Goal: Transaction & Acquisition: Purchase product/service

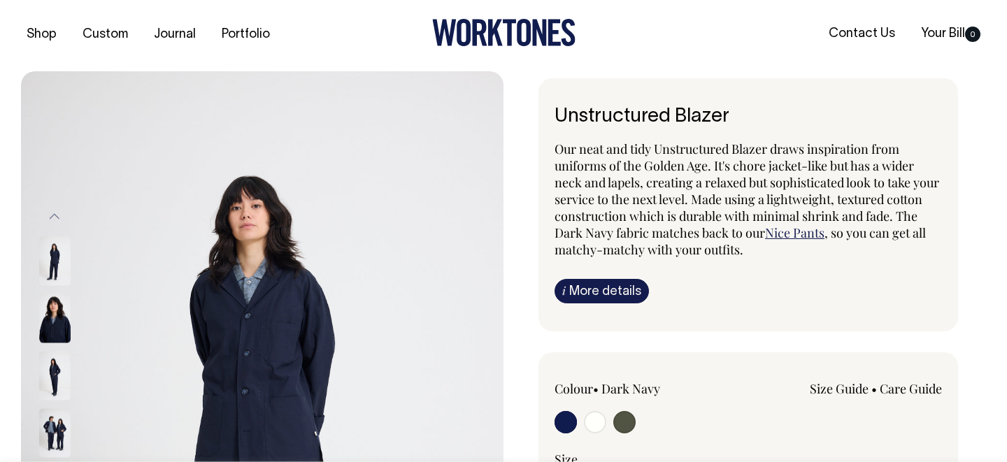
scroll to position [1, 0]
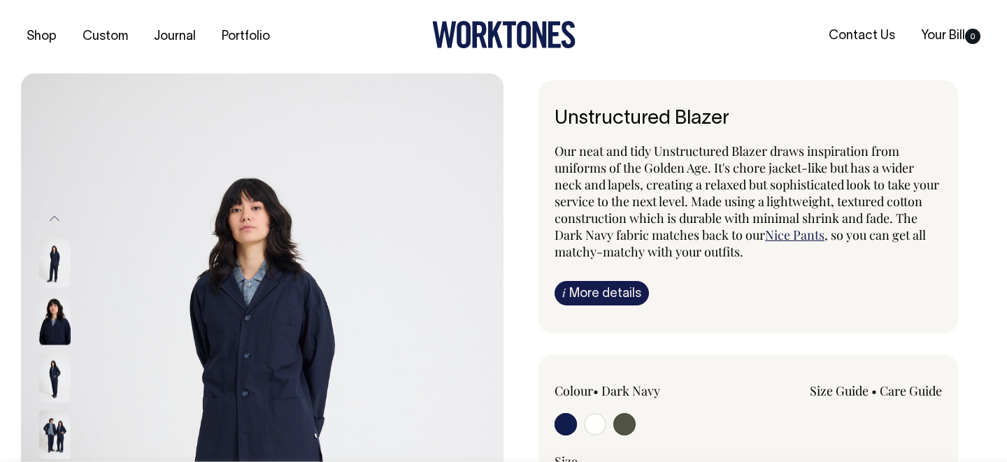
click at [497, 29] on icon at bounding box center [495, 35] width 15 height 27
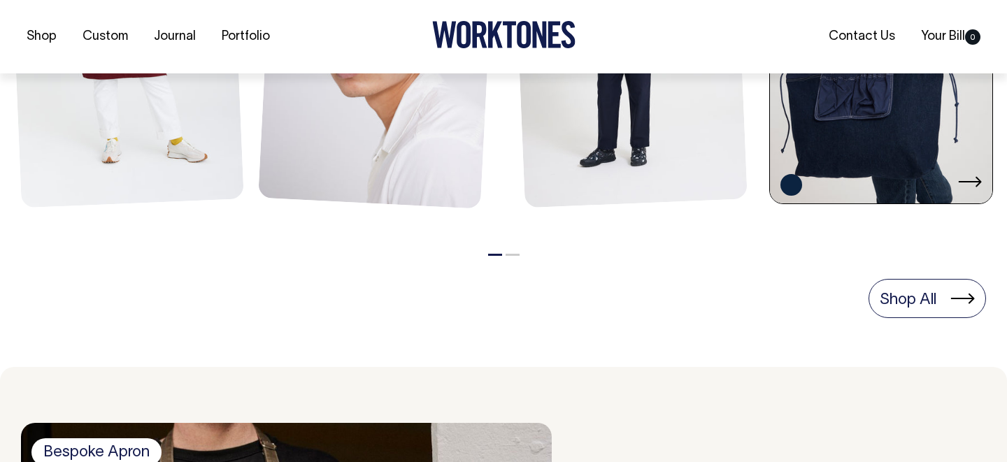
click at [926, 108] on link at bounding box center [881, 38] width 222 height 336
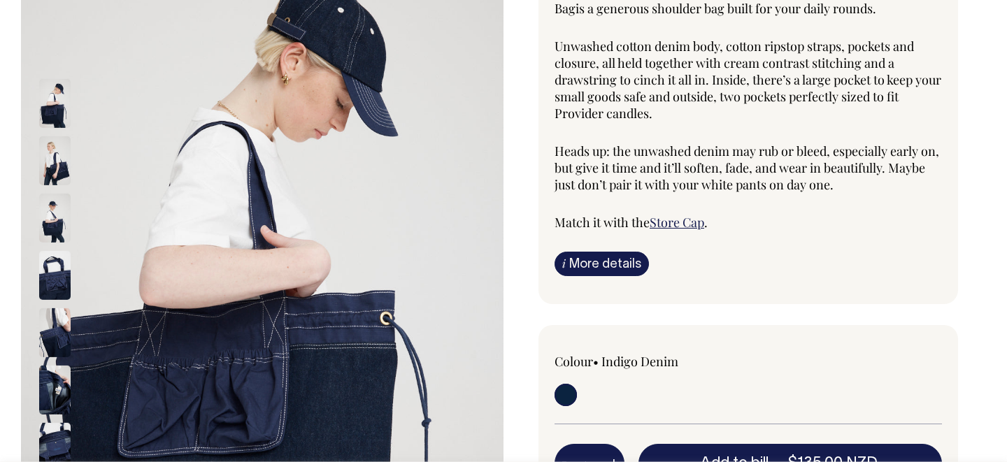
scroll to position [159, 0]
click at [55, 165] on img at bounding box center [54, 160] width 31 height 49
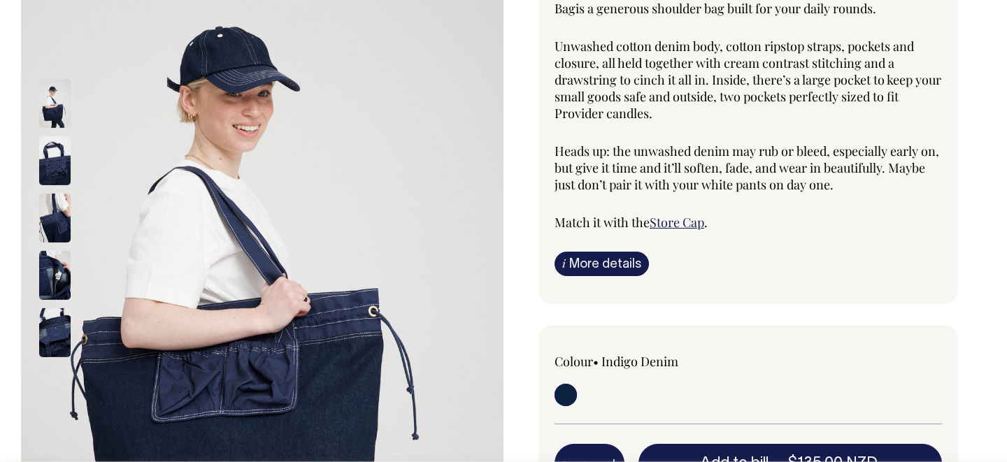
click at [52, 285] on img at bounding box center [54, 275] width 31 height 49
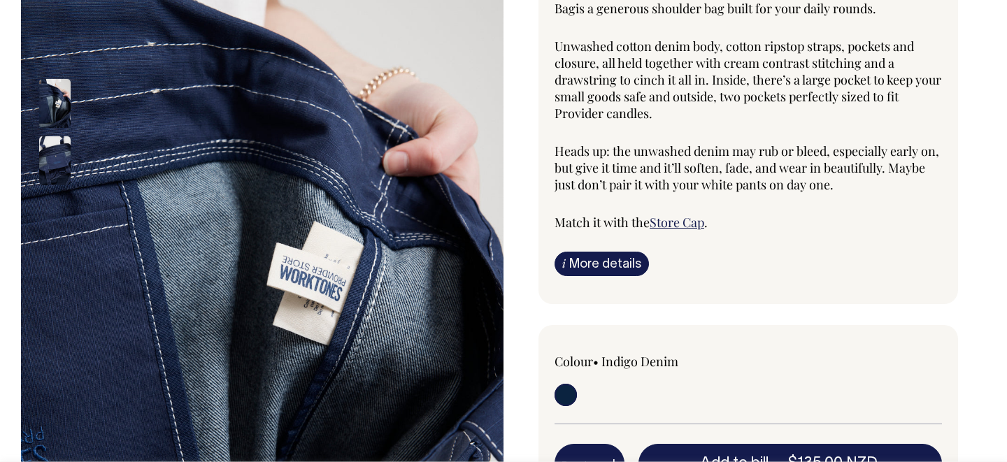
click at [52, 347] on div at bounding box center [73, 275] width 70 height 401
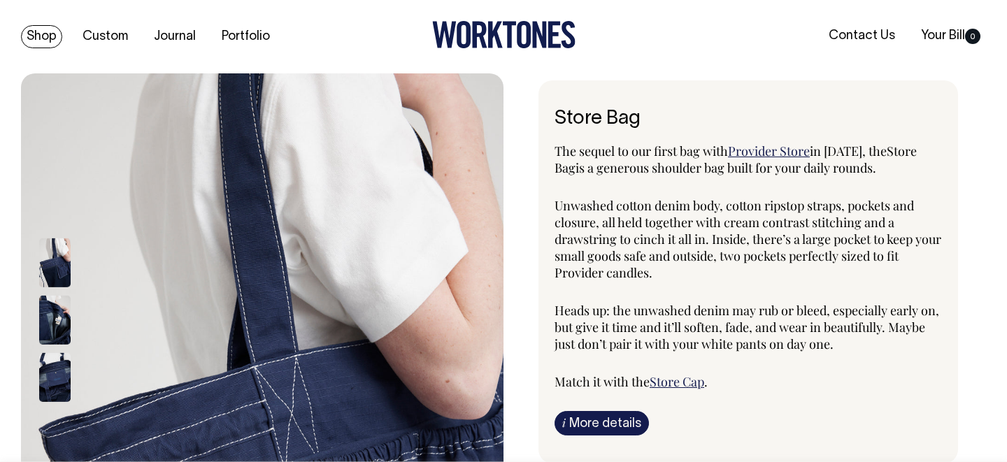
scroll to position [0, 0]
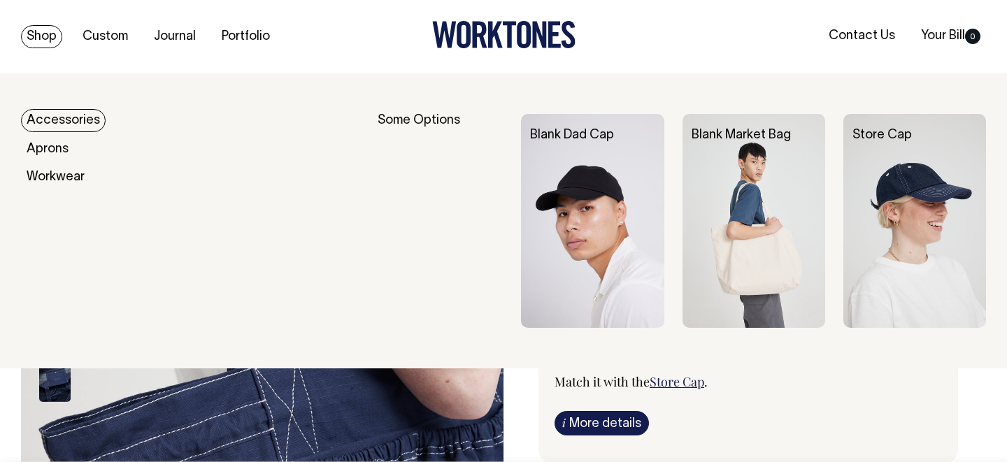
click at [45, 35] on link "Shop" at bounding box center [41, 36] width 41 height 23
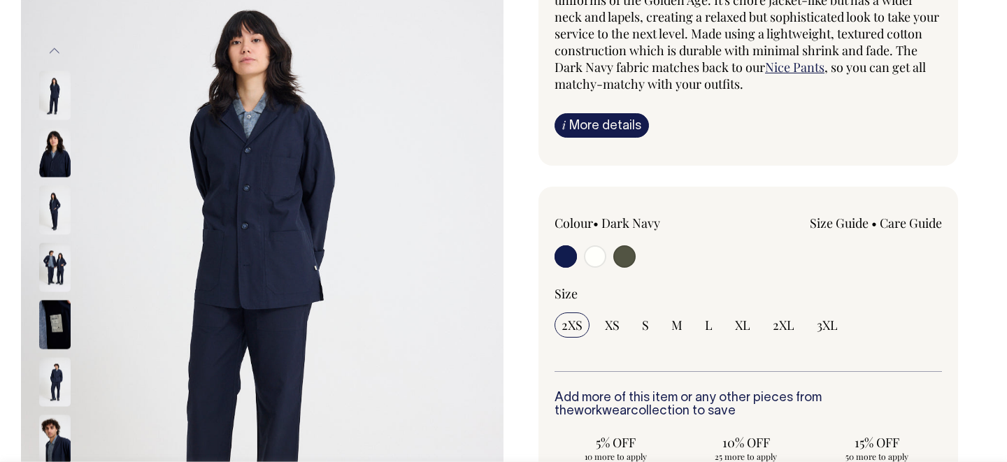
scroll to position [169, 0]
click at [50, 150] on img at bounding box center [54, 151] width 31 height 49
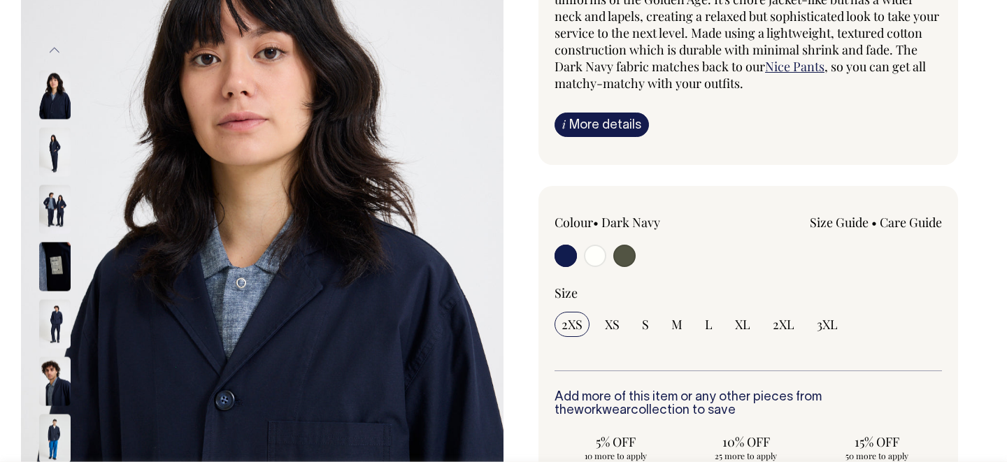
click at [60, 190] on img at bounding box center [54, 209] width 31 height 49
click at [57, 281] on img at bounding box center [54, 266] width 31 height 49
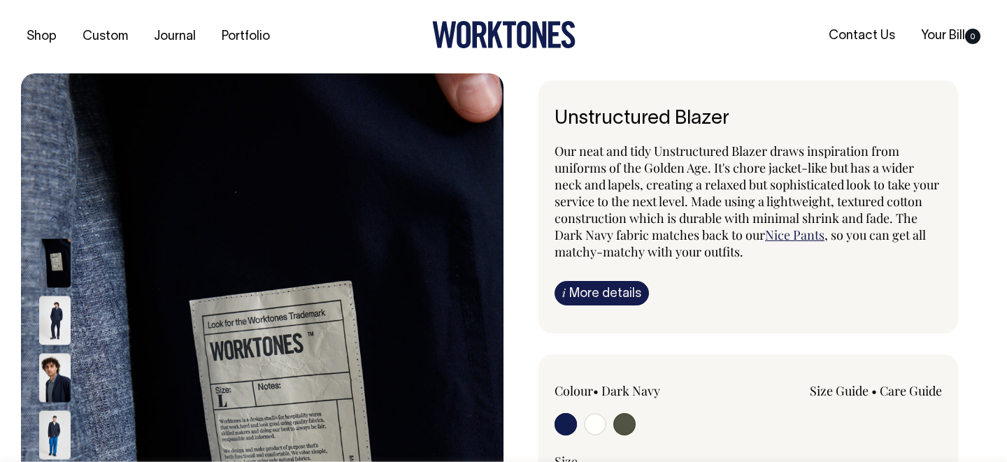
scroll to position [0, 0]
click at [841, 395] on link "Size Guide" at bounding box center [839, 391] width 59 height 17
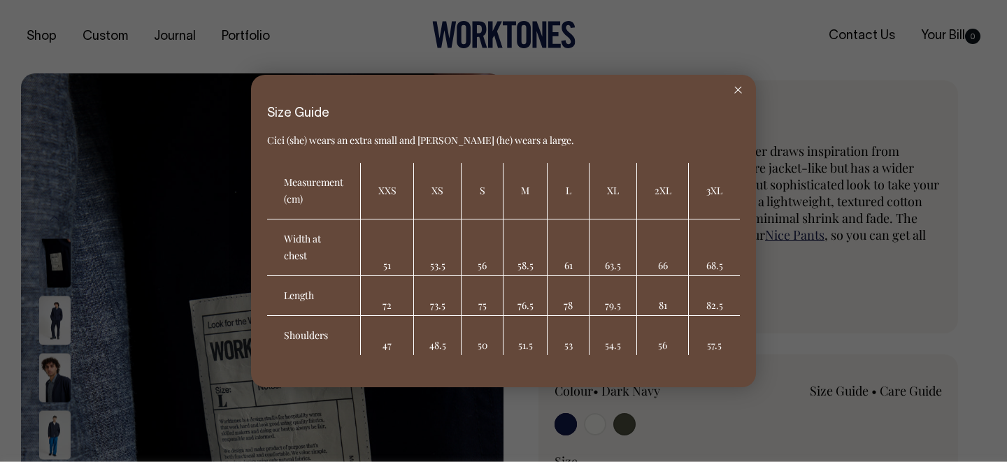
click at [735, 92] on line at bounding box center [738, 90] width 6 height 6
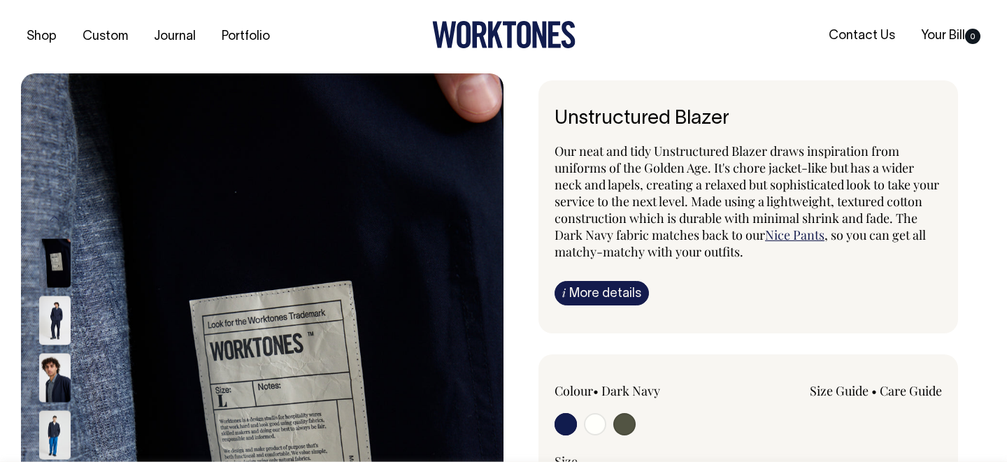
click at [69, 310] on img at bounding box center [54, 320] width 31 height 49
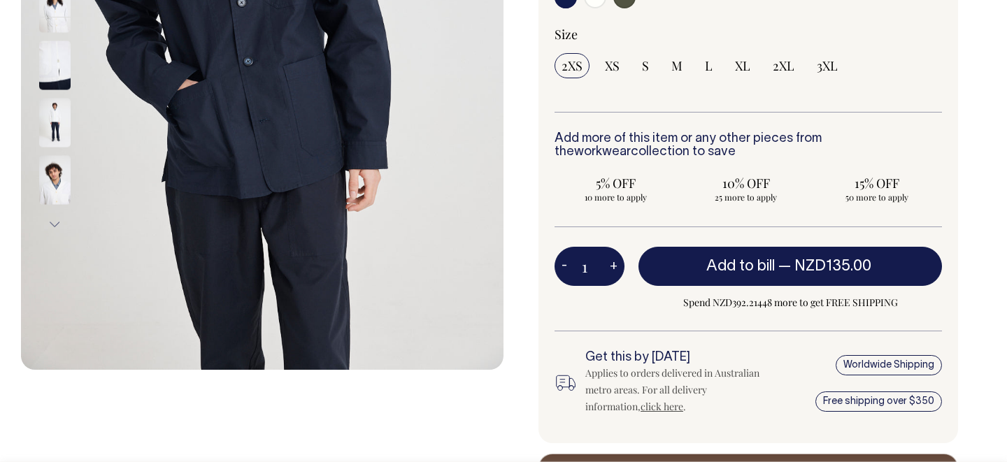
scroll to position [427, 0]
click at [56, 229] on button "Next" at bounding box center [54, 223] width 21 height 31
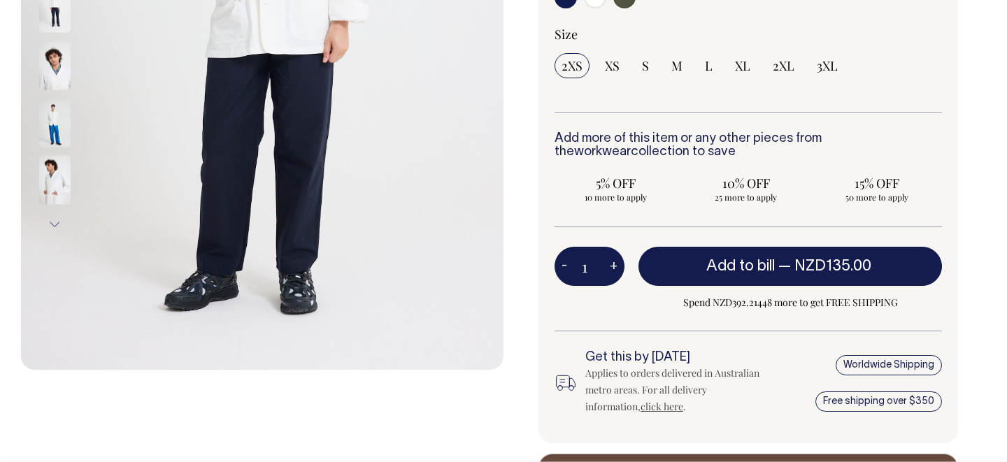
click at [56, 229] on button "Next" at bounding box center [54, 223] width 21 height 31
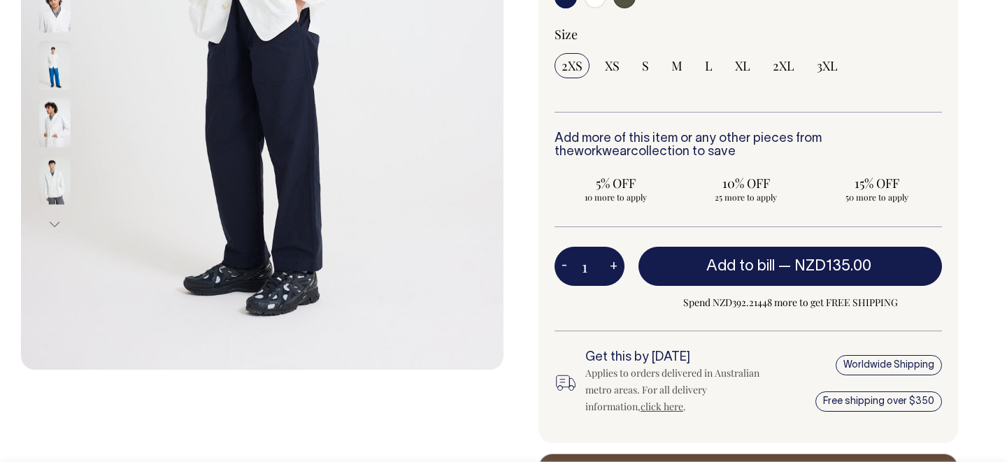
click at [56, 229] on button "Next" at bounding box center [54, 223] width 21 height 31
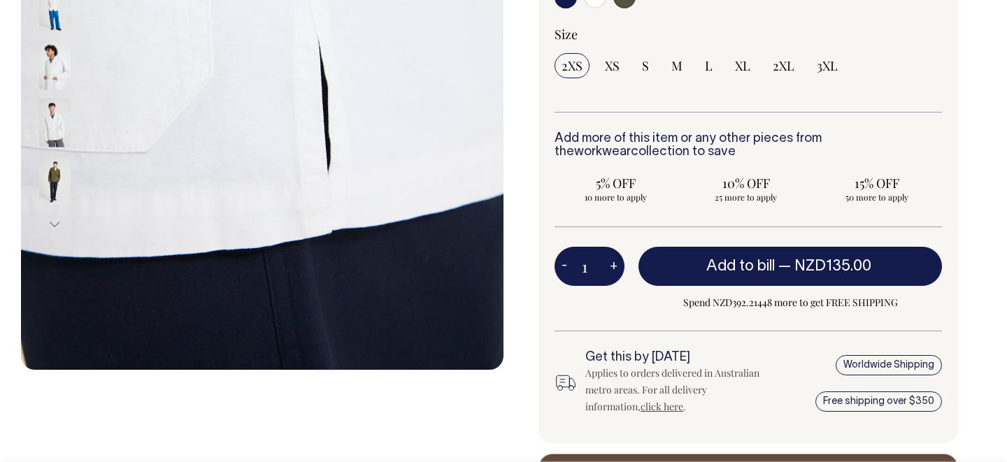
click at [56, 229] on button "Next" at bounding box center [54, 223] width 21 height 31
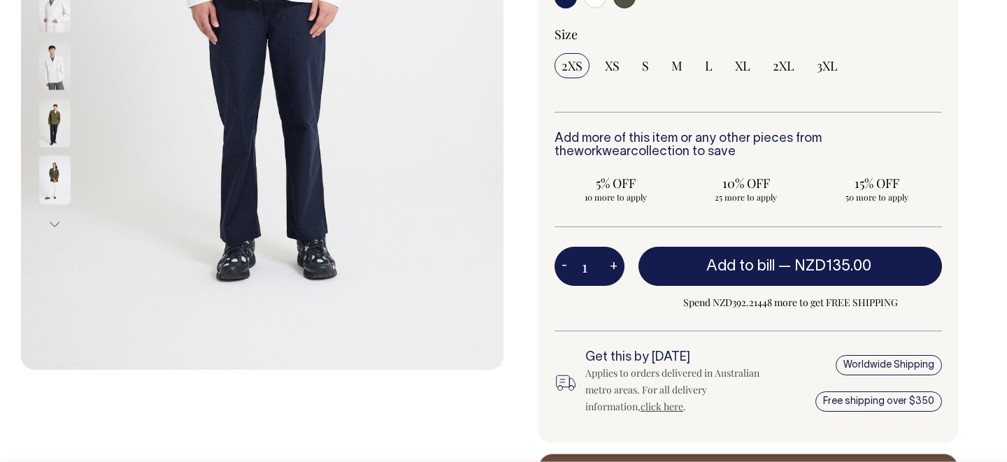
click at [42, 113] on img at bounding box center [54, 122] width 31 height 49
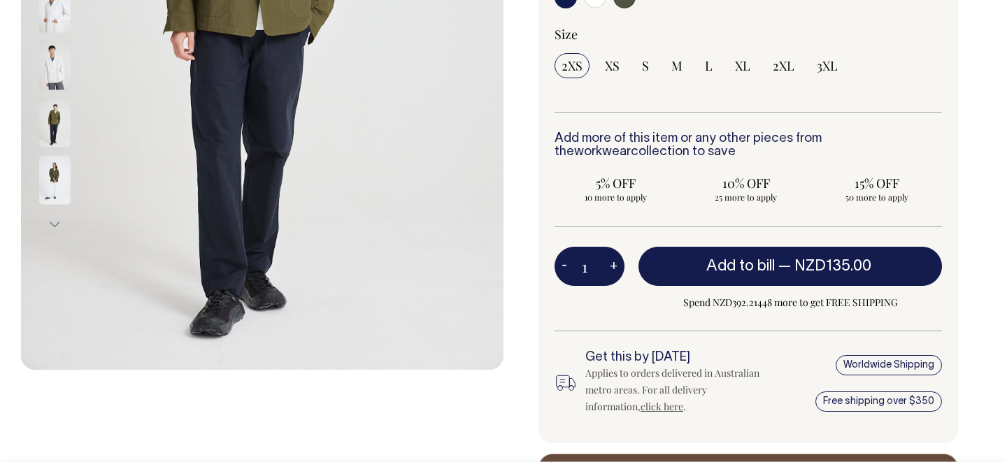
click at [56, 116] on img at bounding box center [54, 122] width 31 height 49
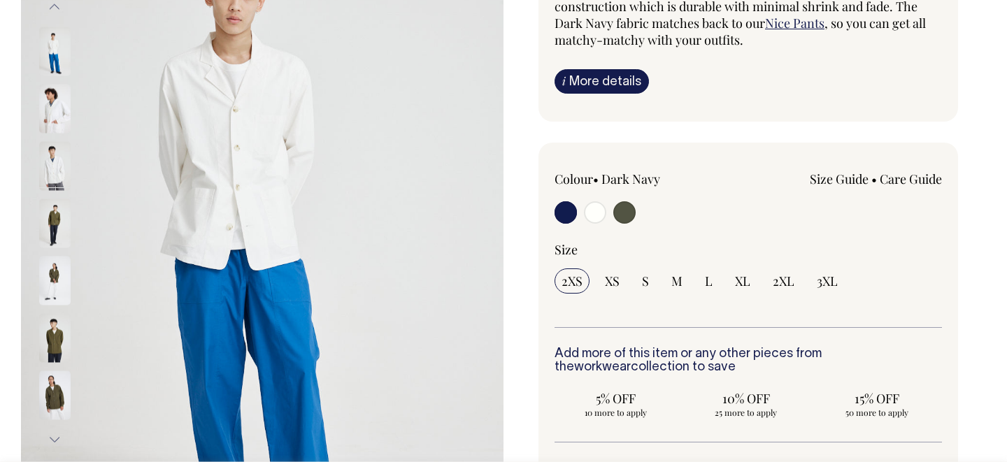
scroll to position [212, 0]
click at [430, 206] on img at bounding box center [262, 224] width 483 height 724
click at [257, 138] on img at bounding box center [262, 224] width 483 height 724
click at [52, 108] on img at bounding box center [54, 108] width 31 height 49
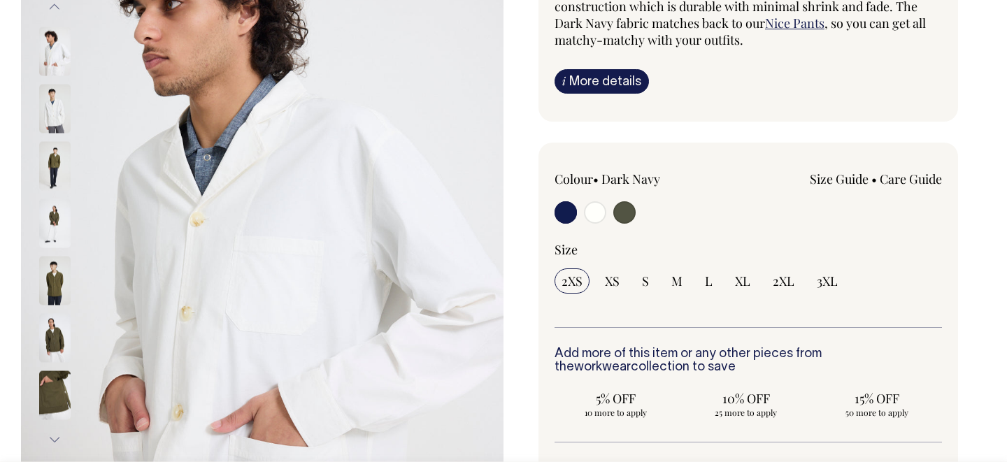
click at [63, 159] on img at bounding box center [54, 165] width 31 height 49
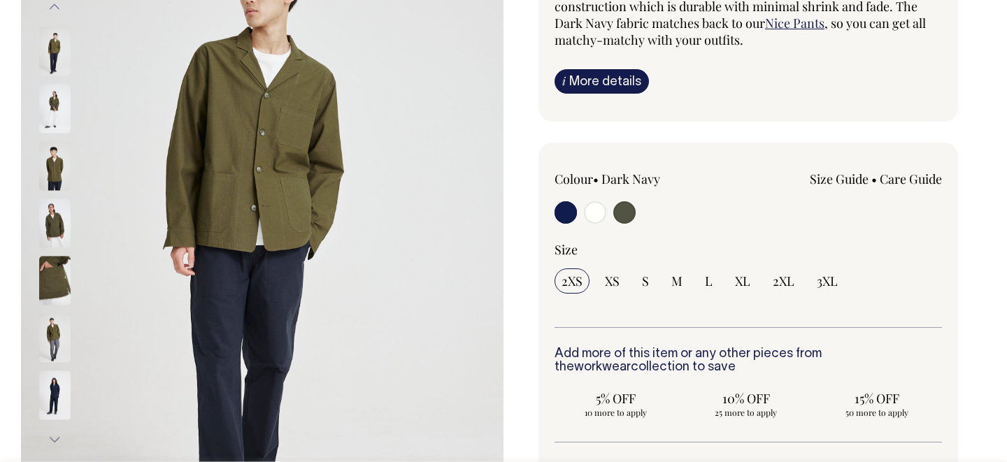
click at [55, 207] on img at bounding box center [54, 223] width 31 height 49
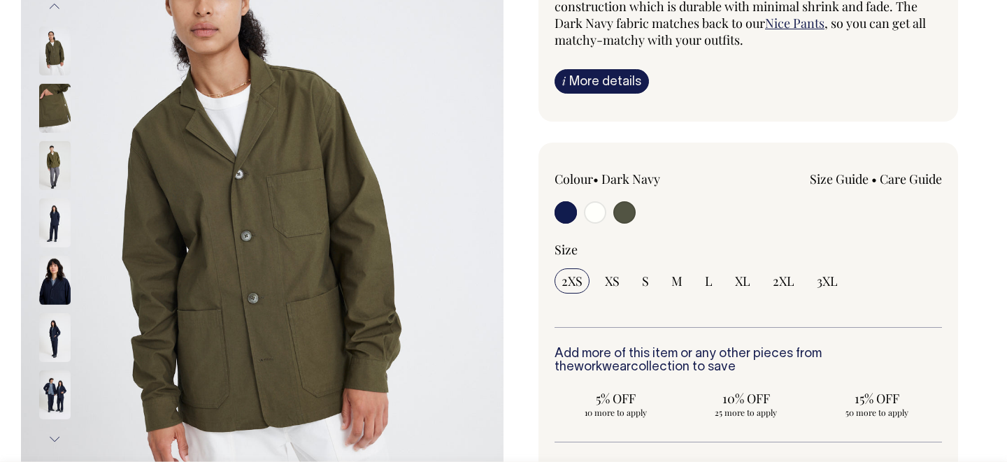
click at [60, 300] on img at bounding box center [54, 280] width 31 height 49
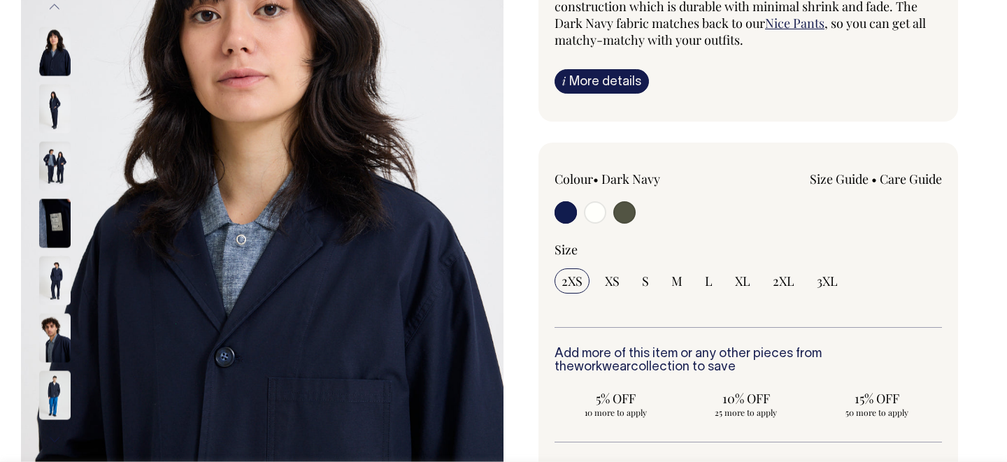
click at [58, 85] on img at bounding box center [54, 108] width 31 height 49
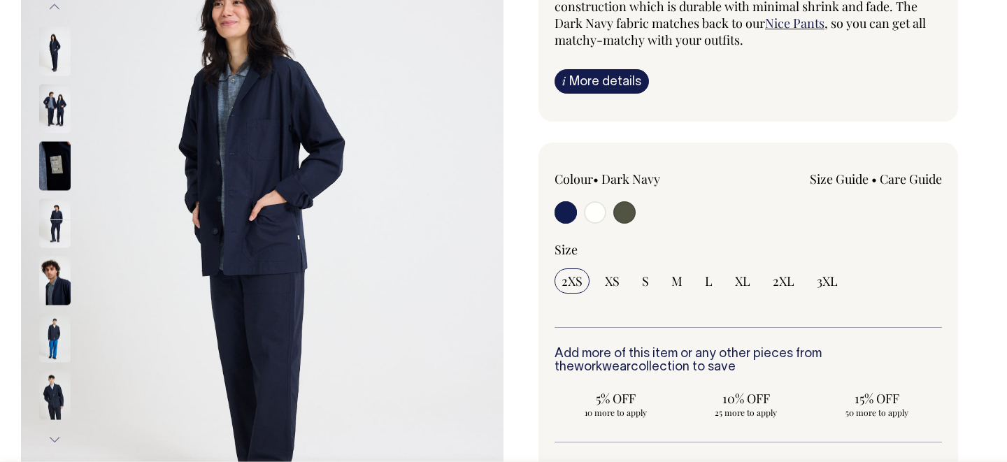
click at [59, 115] on img at bounding box center [54, 108] width 31 height 49
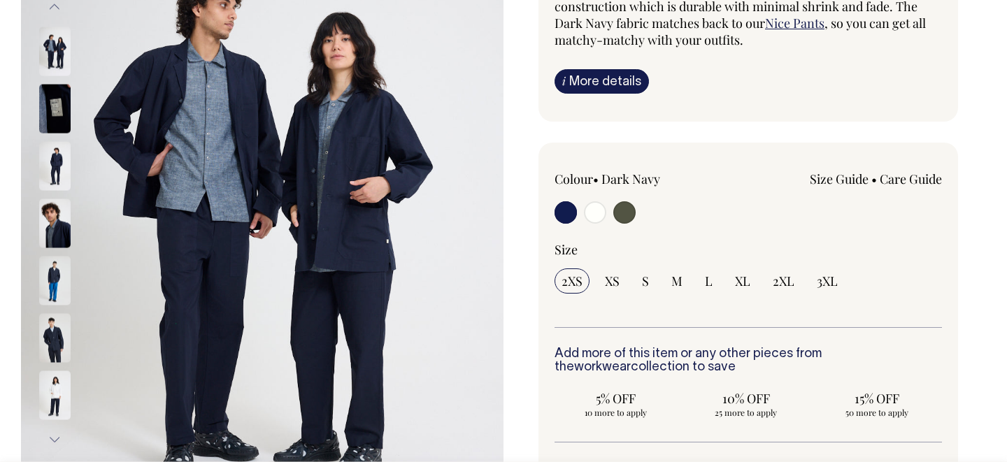
click at [52, 166] on img at bounding box center [54, 165] width 31 height 49
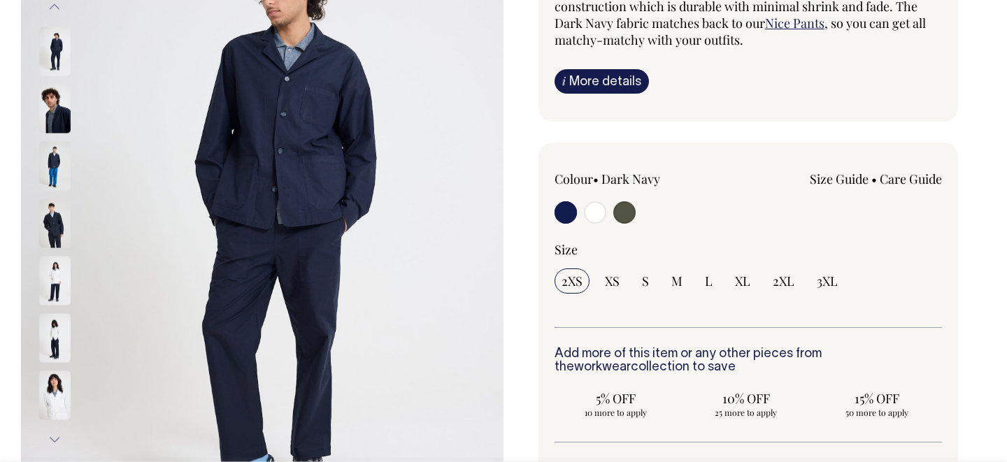
click at [599, 215] on input "radio" at bounding box center [595, 212] width 22 height 22
radio input "true"
radio input "false"
radio input "true"
select select "Off-White"
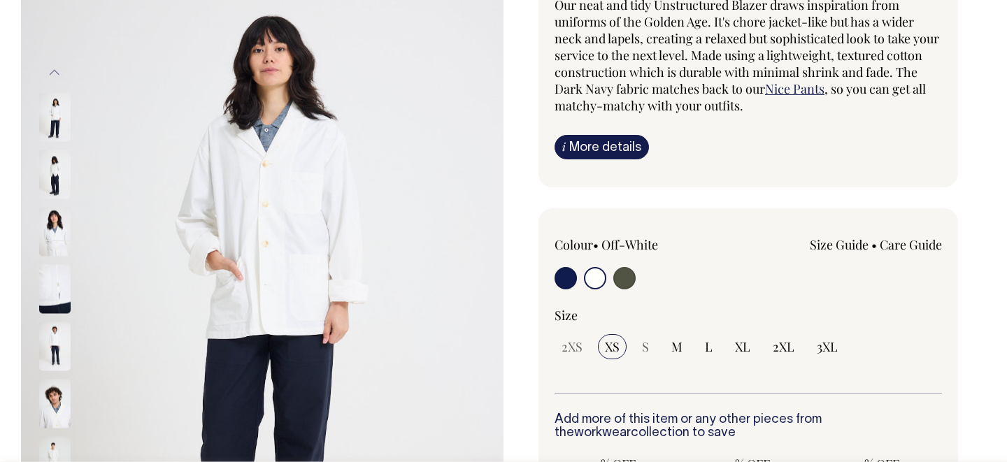
scroll to position [146, 0]
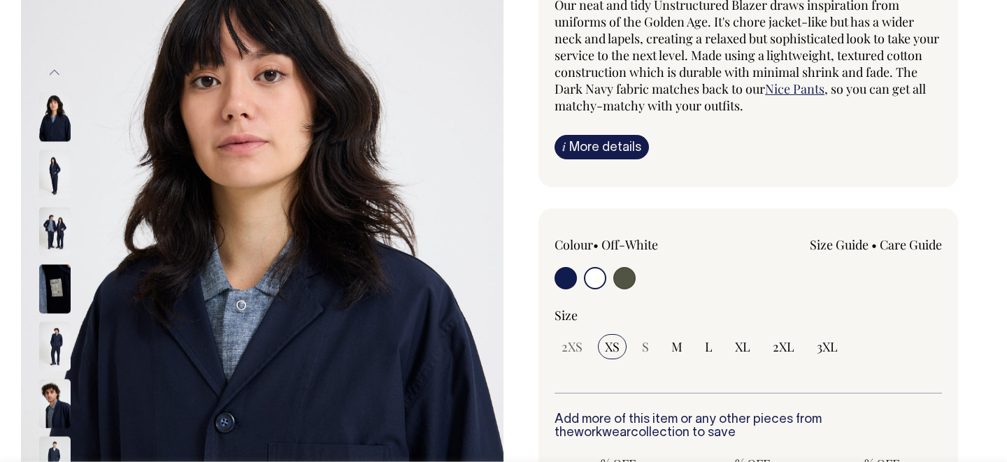
click at [630, 280] on input "radio" at bounding box center [624, 278] width 22 height 22
radio input "true"
radio input "false"
radio input "true"
select select "Olive"
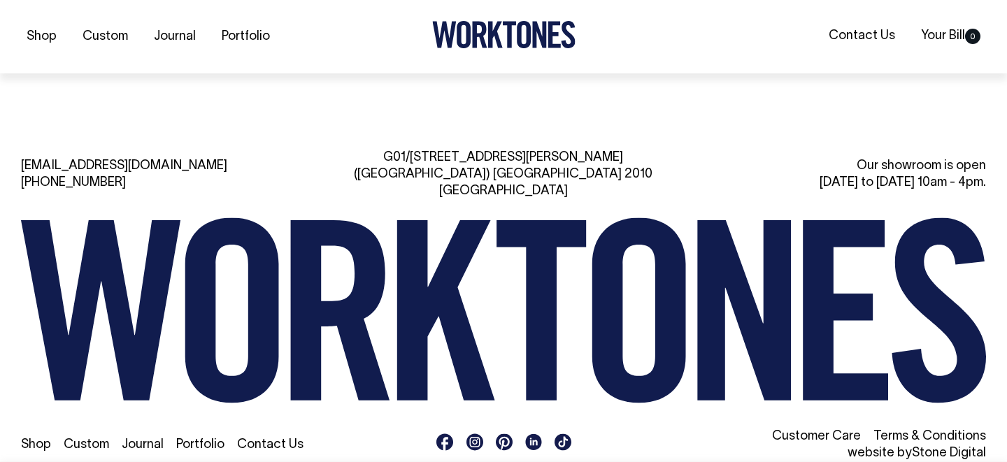
scroll to position [2305, 0]
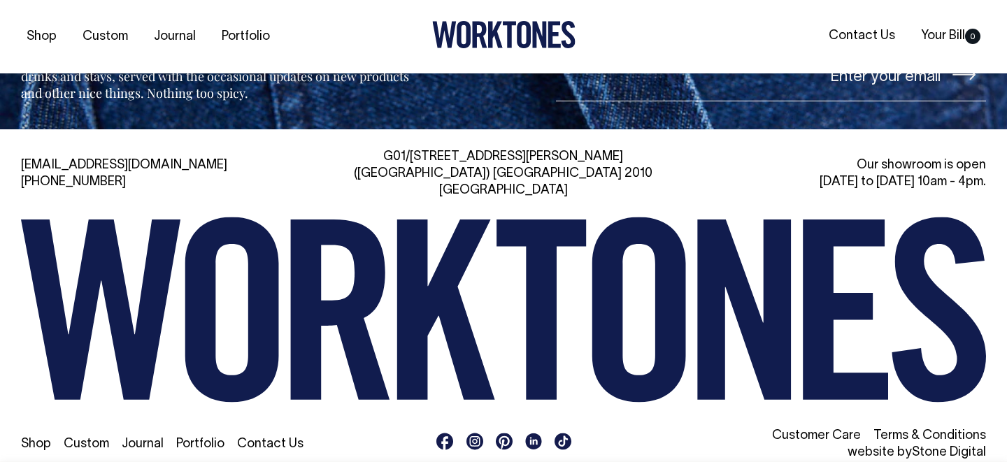
click at [472, 434] on rect at bounding box center [475, 442] width 17 height 17
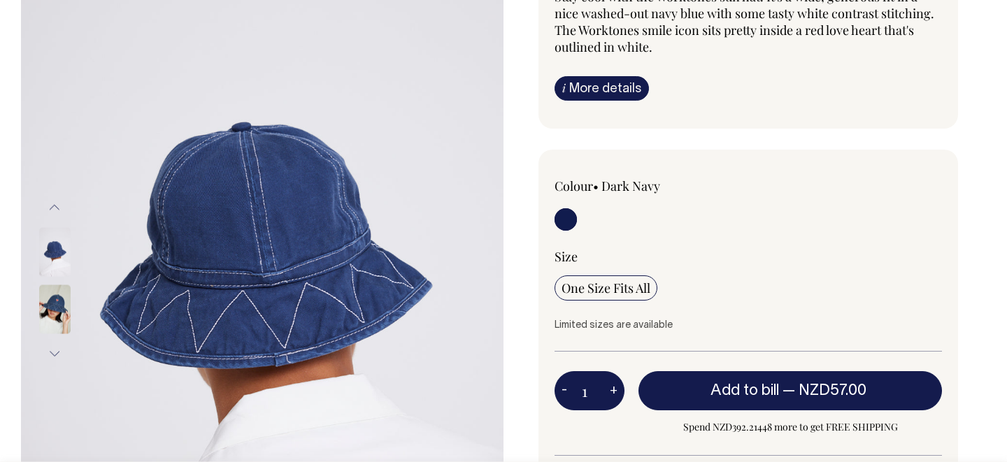
click at [56, 315] on img at bounding box center [54, 309] width 31 height 49
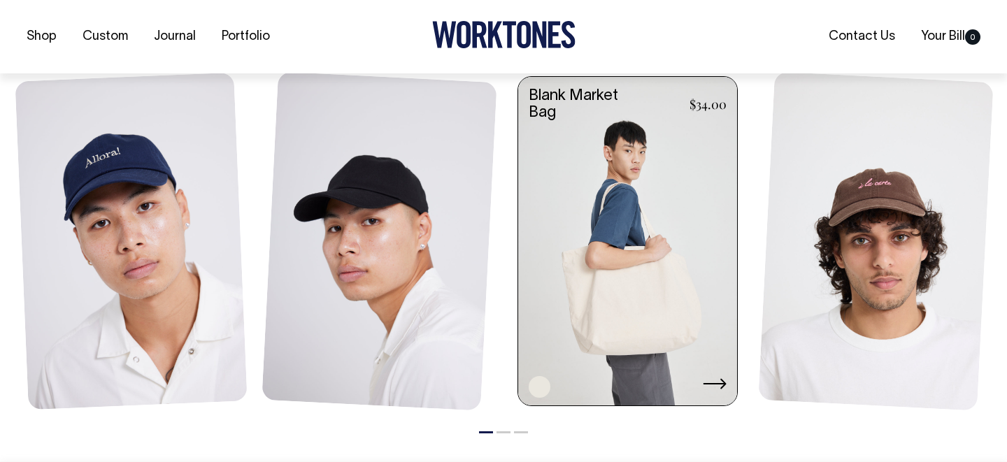
scroll to position [955, 0]
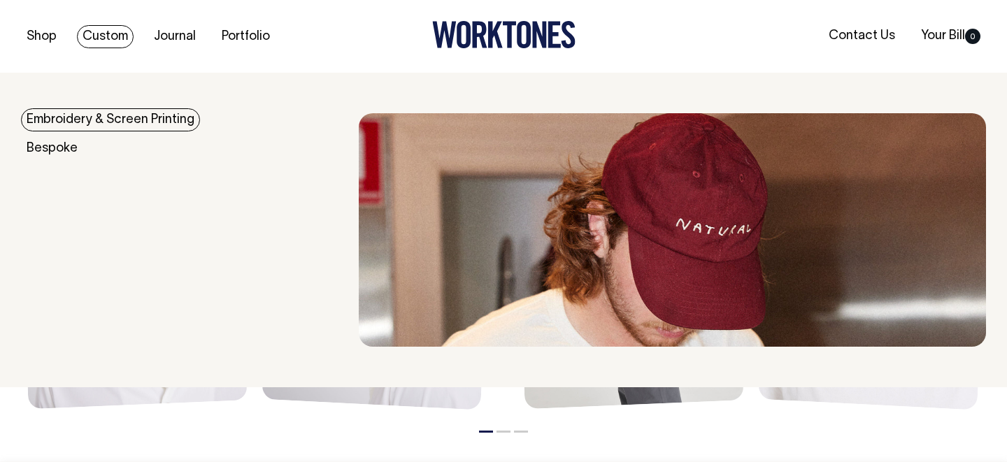
click at [65, 128] on link "Embroidery & Screen Printing" at bounding box center [110, 119] width 179 height 23
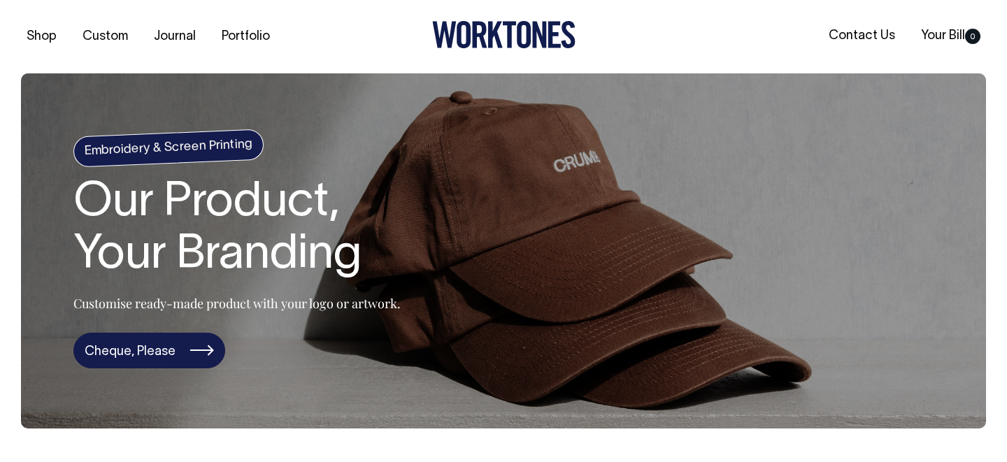
click at [176, 348] on link "Cheque, Please" at bounding box center [149, 351] width 152 height 36
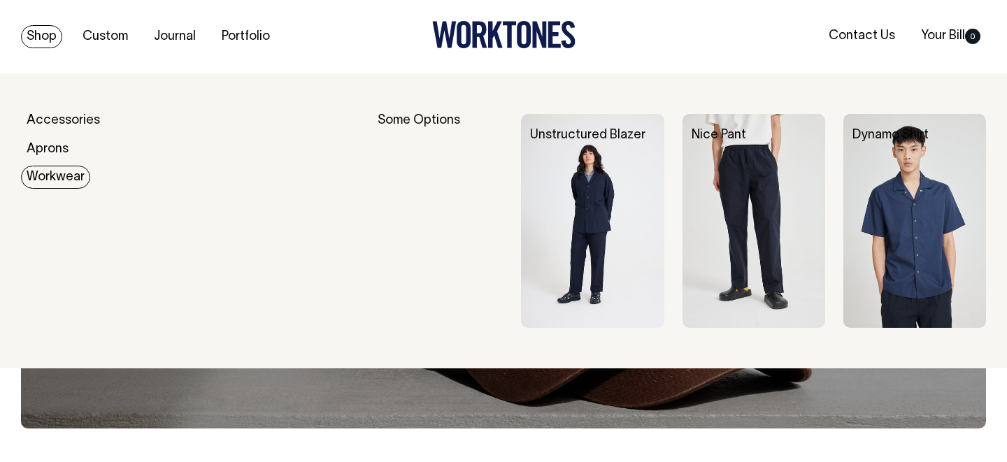
click at [55, 179] on link "Workwear" at bounding box center [55, 177] width 69 height 23
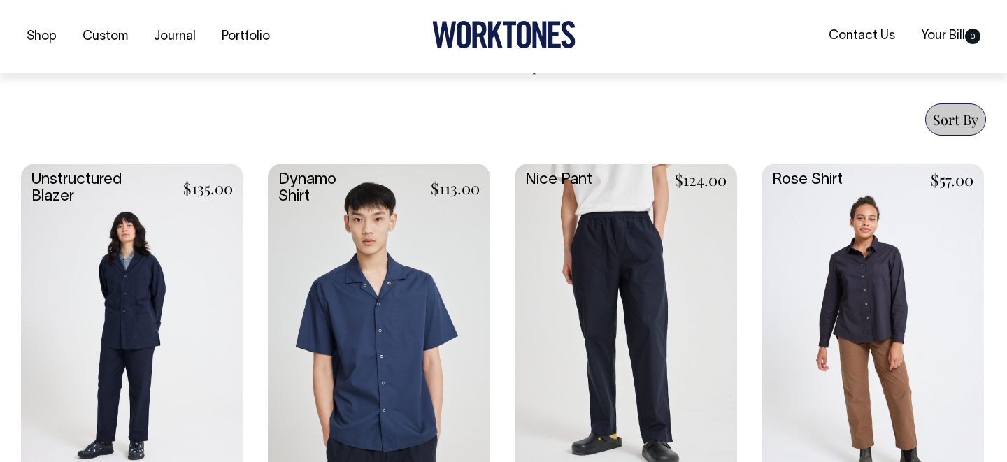
scroll to position [513, 0]
click at [159, 293] on link at bounding box center [132, 328] width 222 height 331
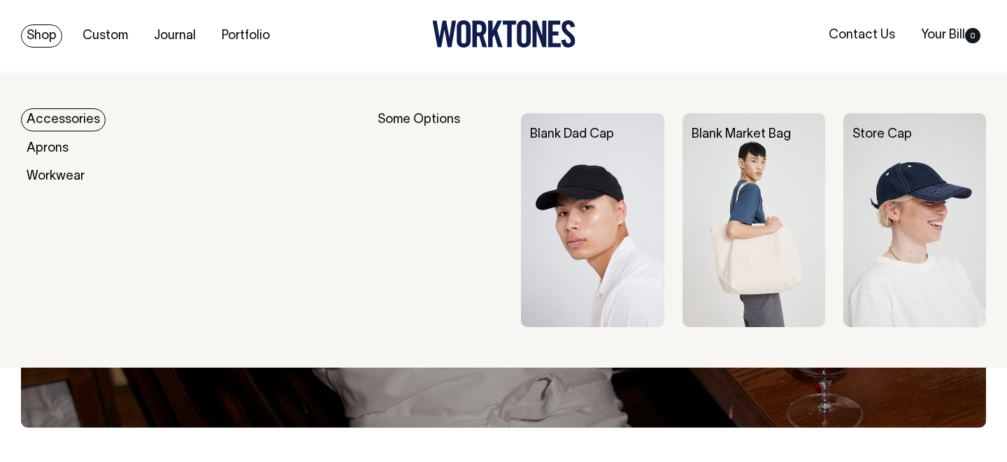
scroll to position [0, 0]
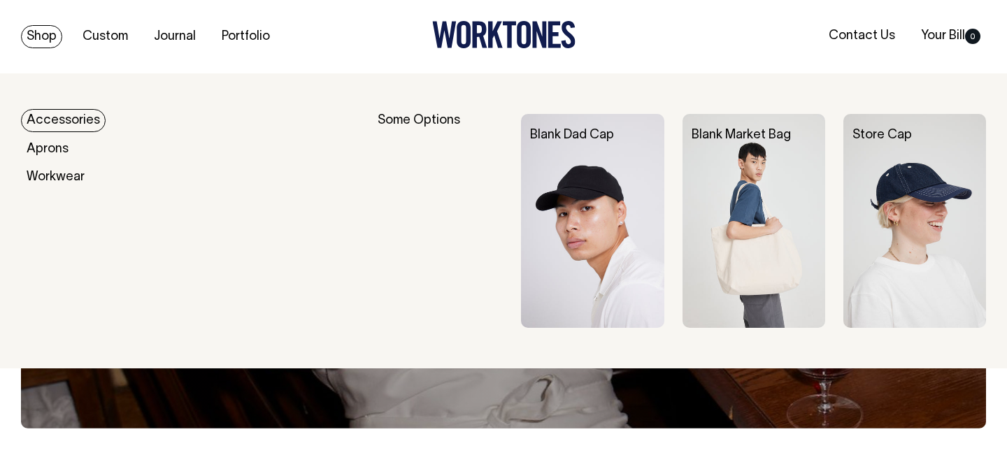
click at [38, 35] on link "Shop" at bounding box center [41, 36] width 41 height 23
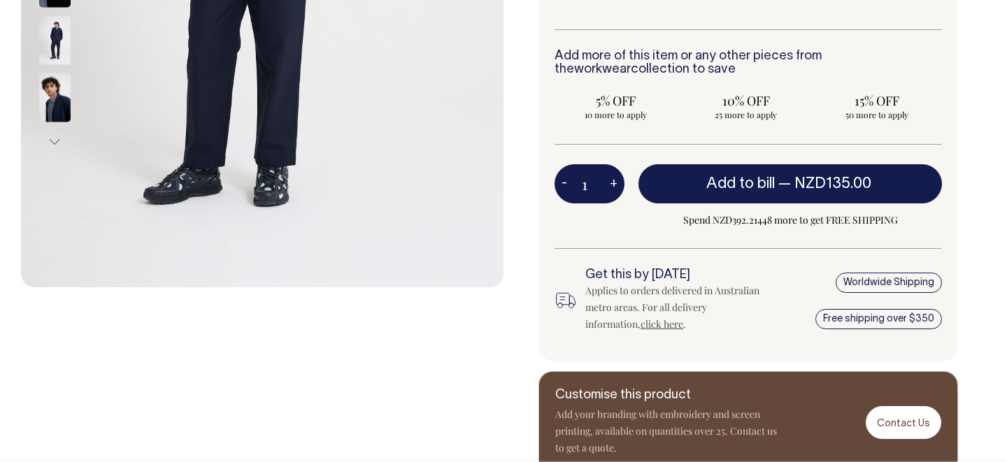
scroll to position [510, 0]
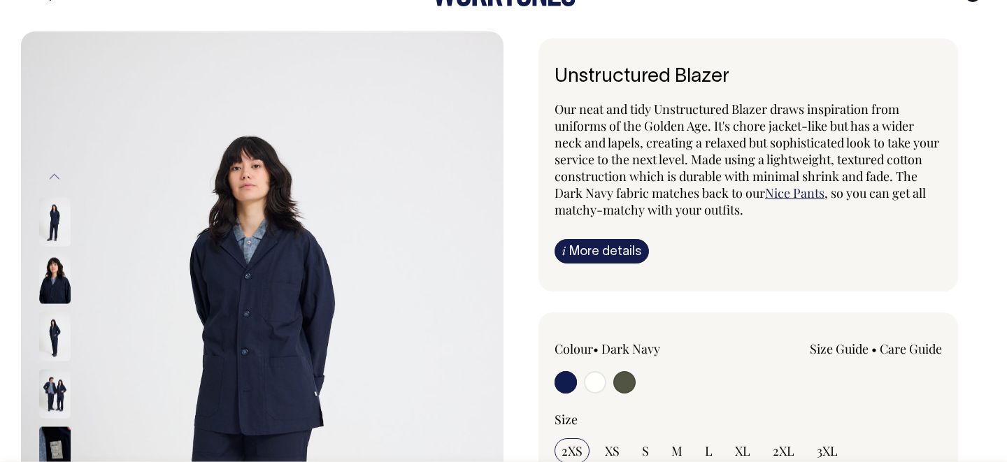
click at [52, 281] on img at bounding box center [54, 279] width 31 height 49
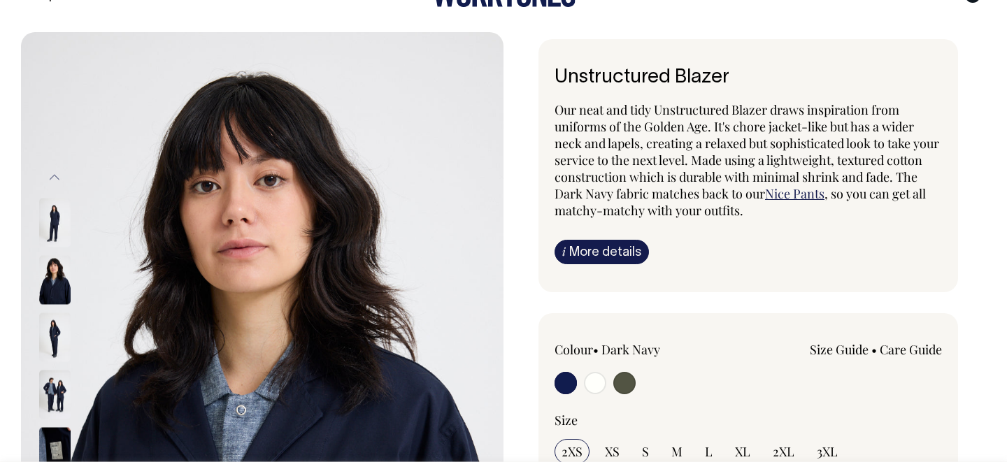
scroll to position [41, 0]
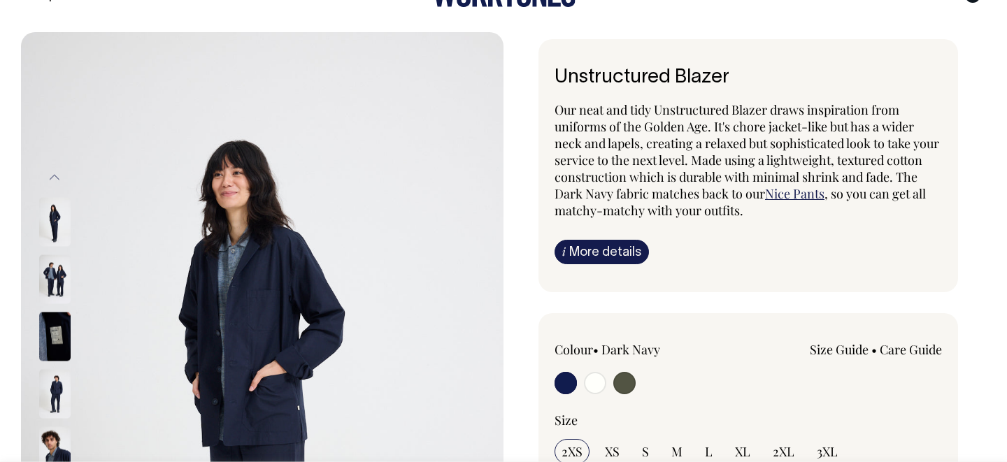
click at [55, 341] on img at bounding box center [54, 336] width 31 height 49
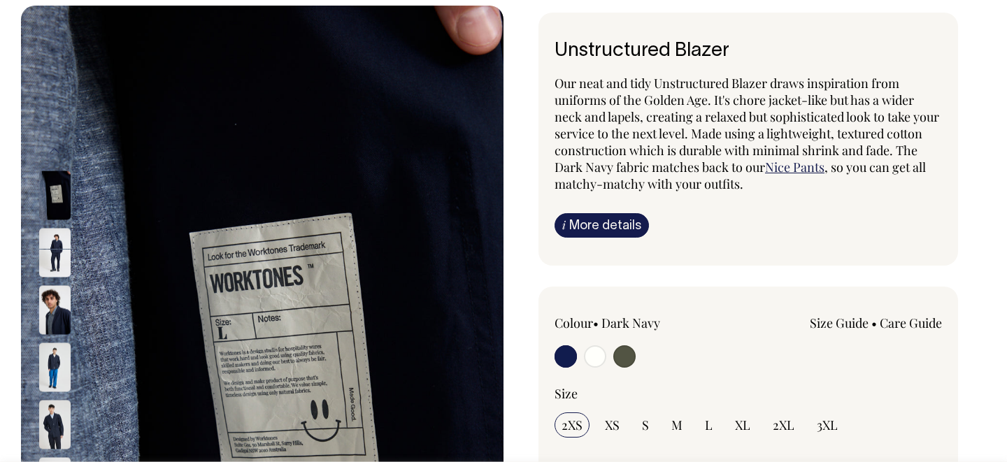
scroll to position [69, 0]
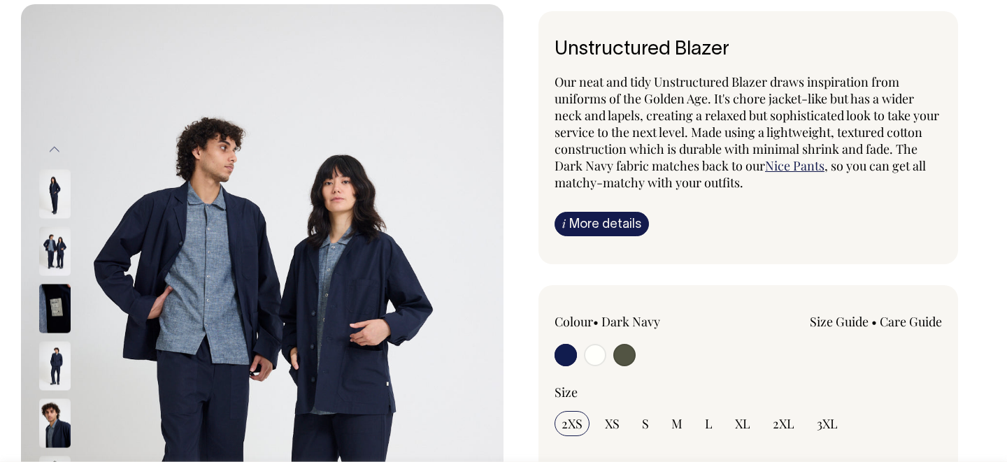
click at [55, 361] on img at bounding box center [54, 365] width 31 height 49
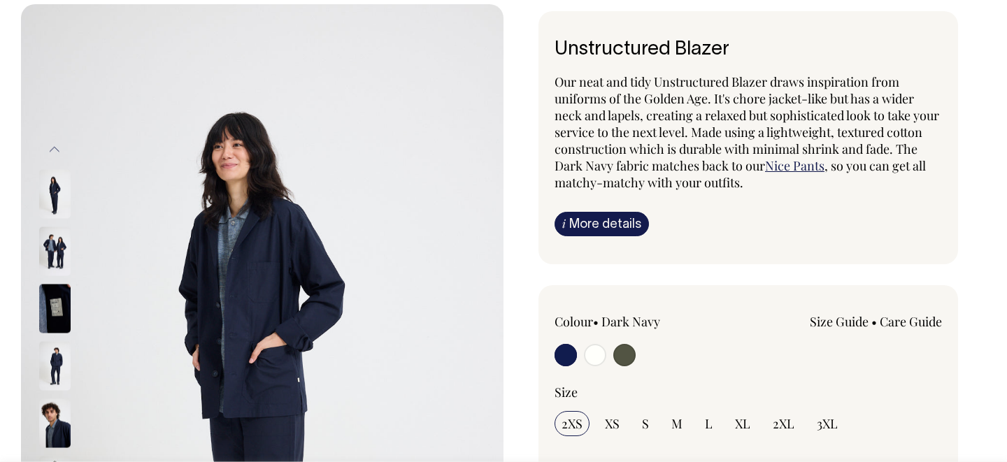
click at [53, 444] on img at bounding box center [54, 423] width 31 height 49
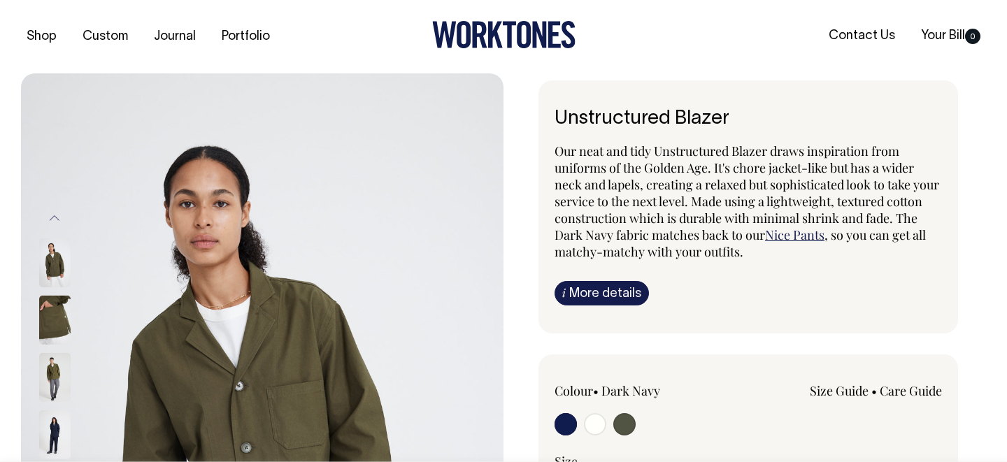
scroll to position [0, 0]
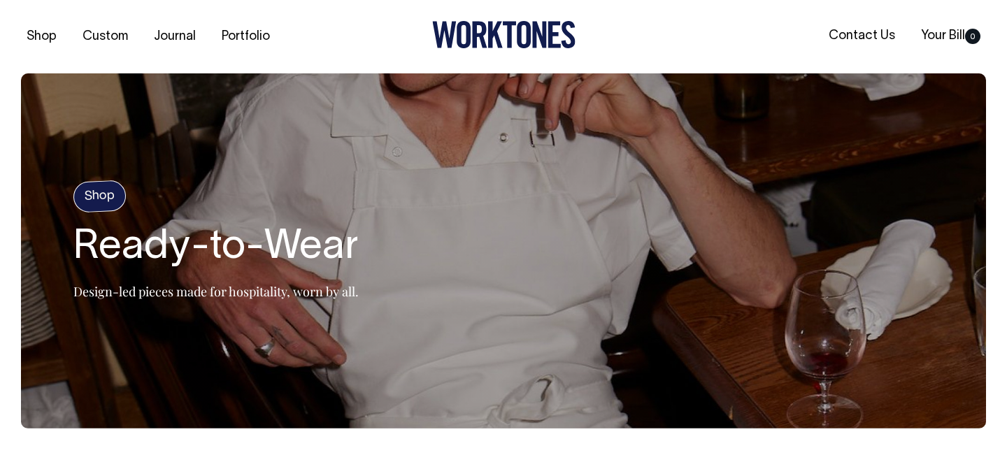
click at [38, 35] on link "Shop" at bounding box center [41, 36] width 41 height 23
click at [305, 401] on section "Shop Ready-to-Wear Design-led pieces made for hospitality, worn by all." at bounding box center [503, 250] width 965 height 355
click at [299, 257] on h2 "Ready-to-Wear" at bounding box center [215, 248] width 285 height 45
click at [98, 201] on h4 "Shop" at bounding box center [100, 196] width 54 height 33
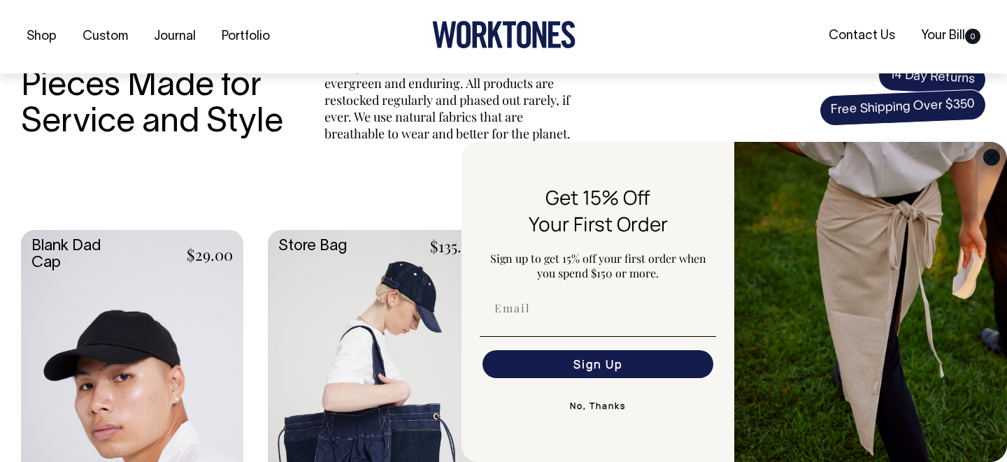
click at [992, 155] on circle "Close dialog" at bounding box center [992, 157] width 16 height 16
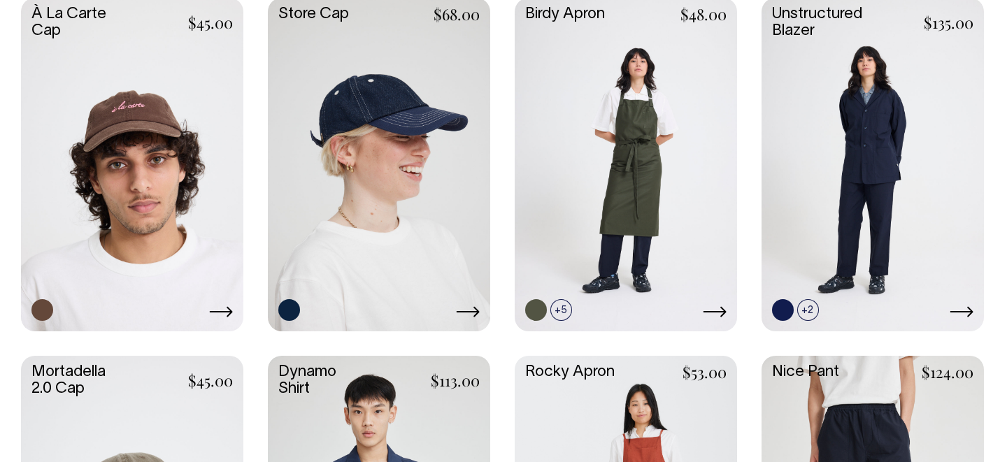
scroll to position [1037, 0]
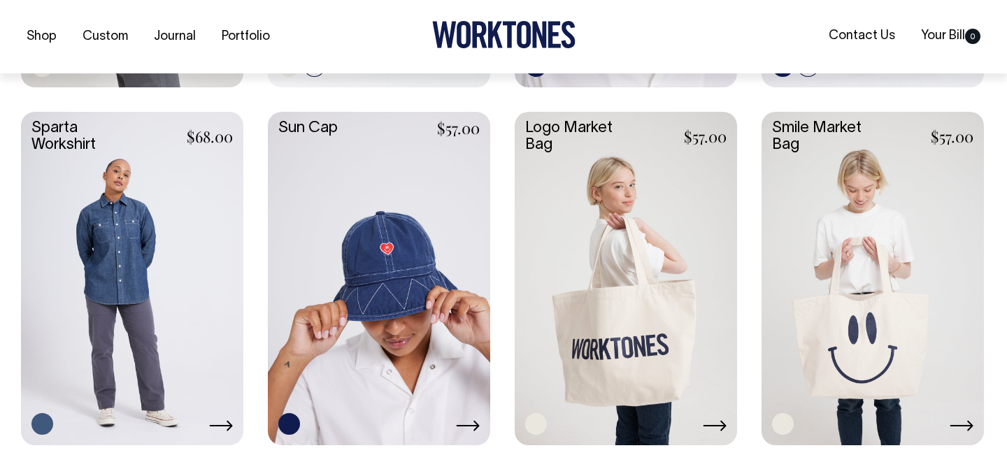
click at [396, 289] on link at bounding box center [379, 277] width 222 height 331
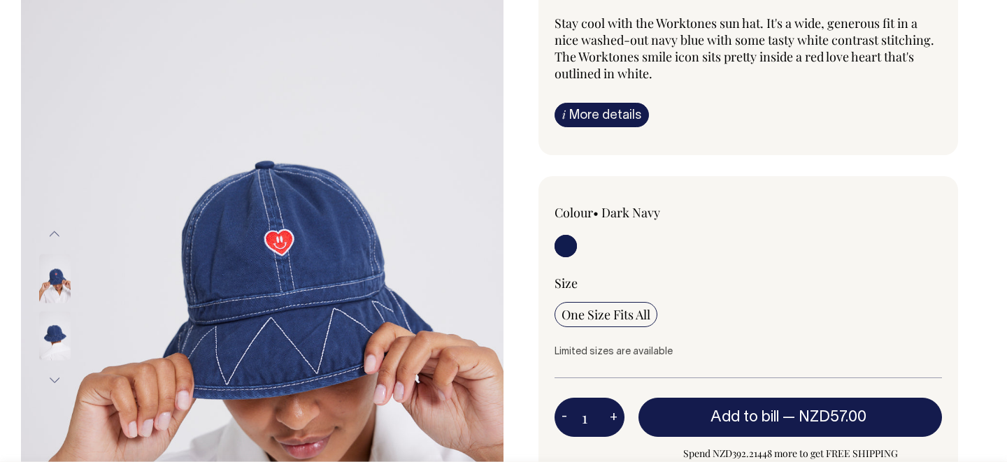
click at [620, 325] on input "One Size Fits All" at bounding box center [606, 314] width 103 height 25
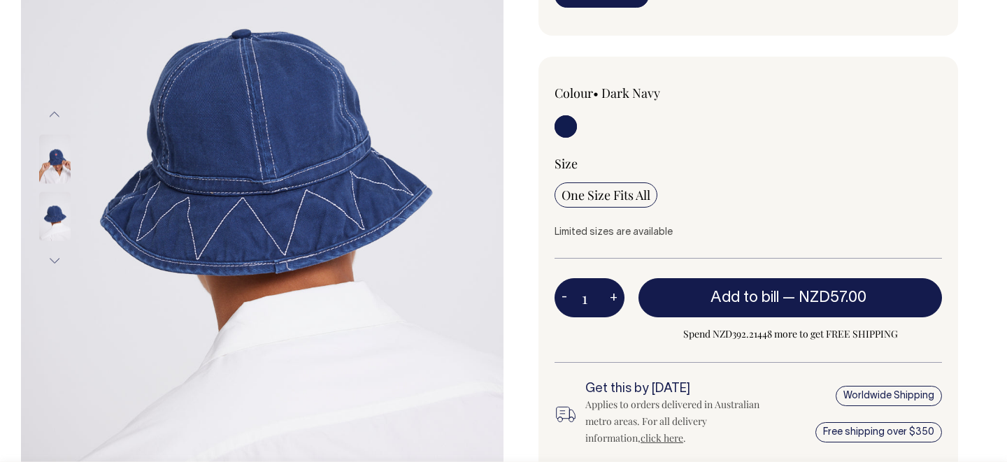
scroll to position [248, 0]
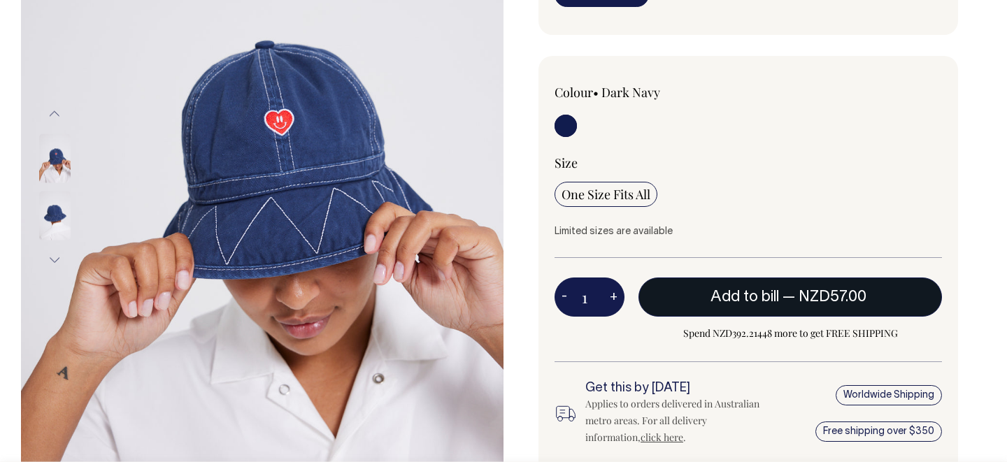
click at [794, 300] on span "— NZD57.00" at bounding box center [826, 297] width 87 height 14
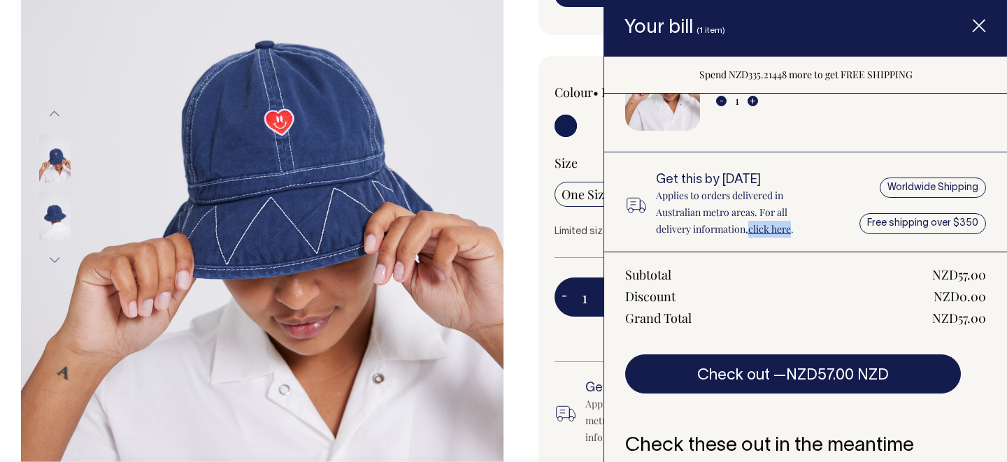
scroll to position [101, 0]
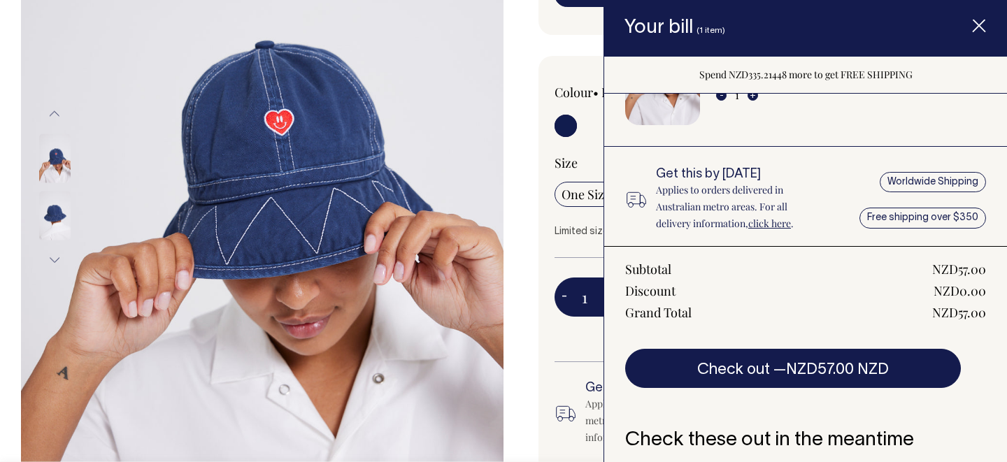
click at [564, 267] on div "Colour • Dark Navy 1 -" at bounding box center [749, 265] width 420 height 418
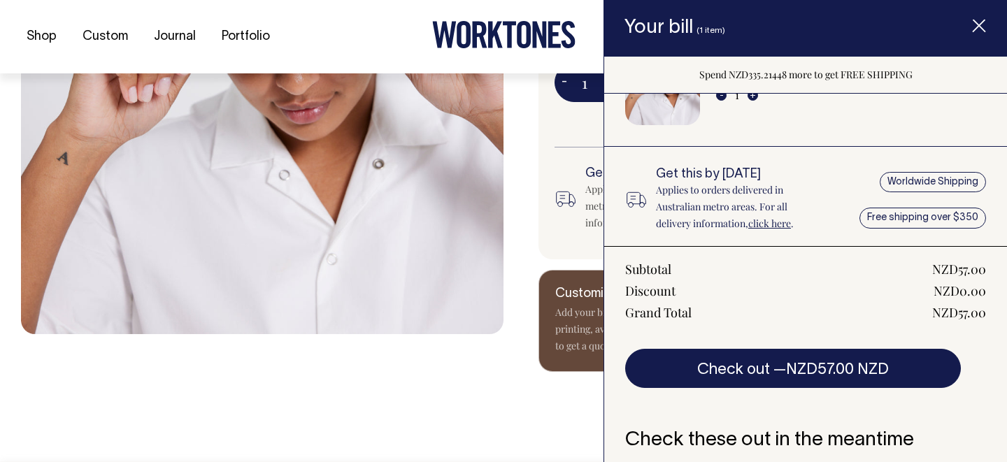
click at [986, 24] on span "Item added to your cart" at bounding box center [979, 28] width 56 height 59
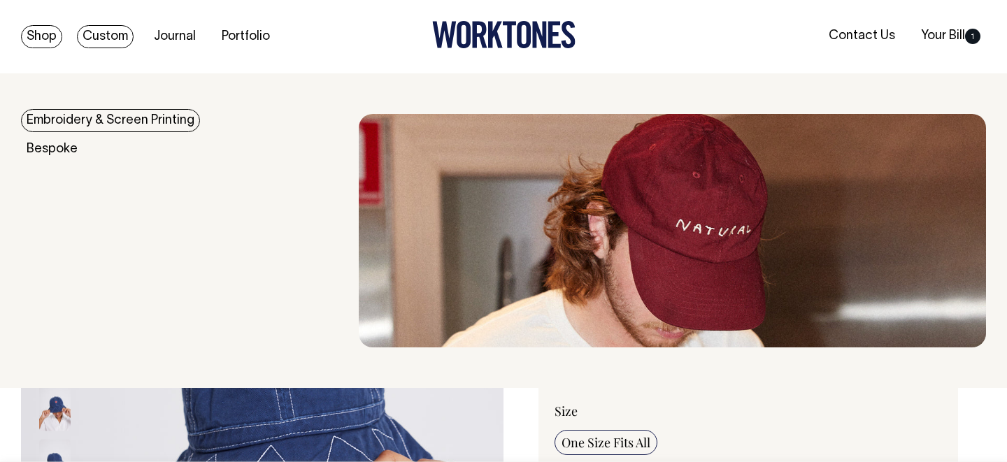
scroll to position [0, 0]
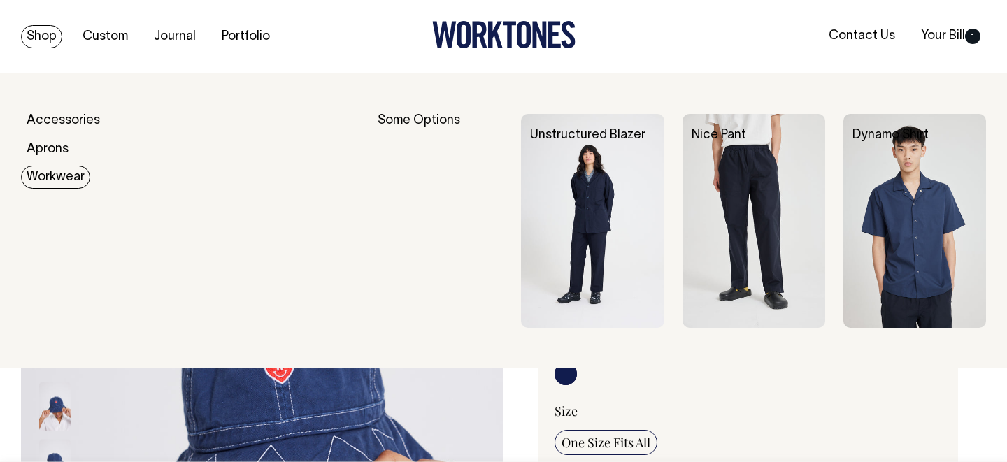
click at [624, 221] on img at bounding box center [592, 221] width 143 height 214
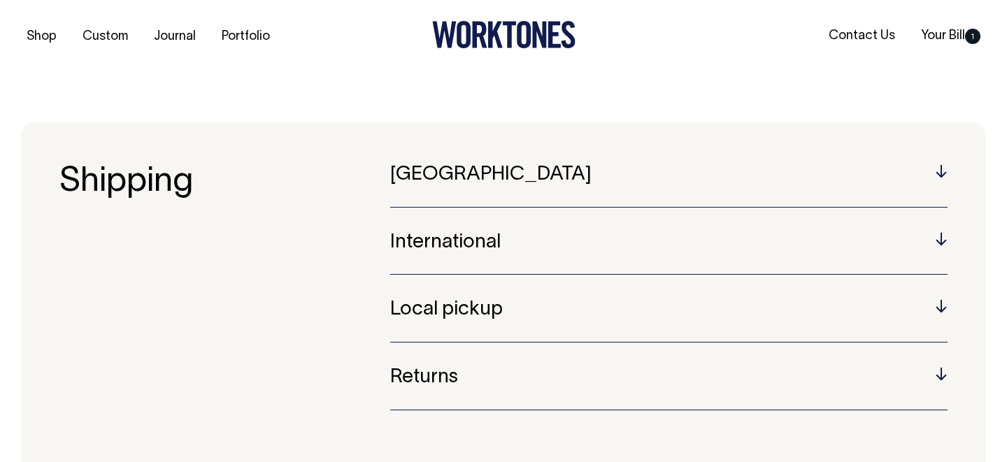
click at [555, 237] on h5 "International" at bounding box center [668, 243] width 557 height 22
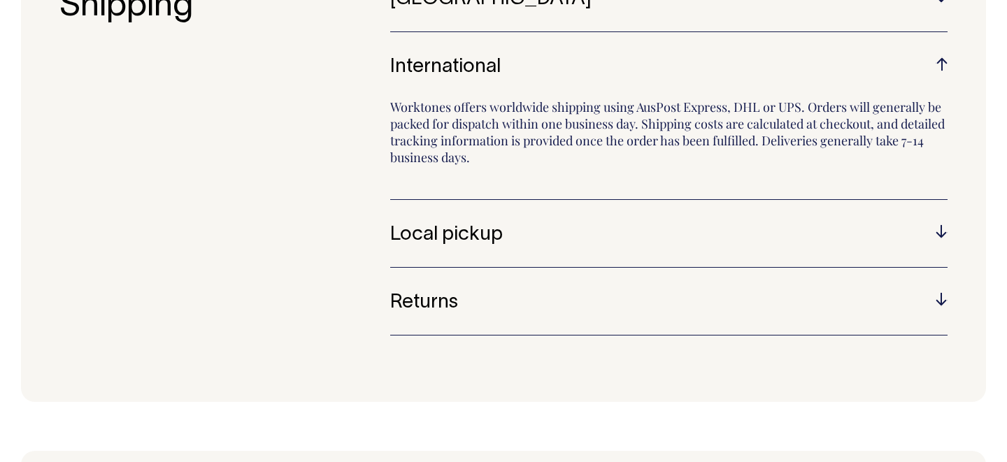
scroll to position [176, 0]
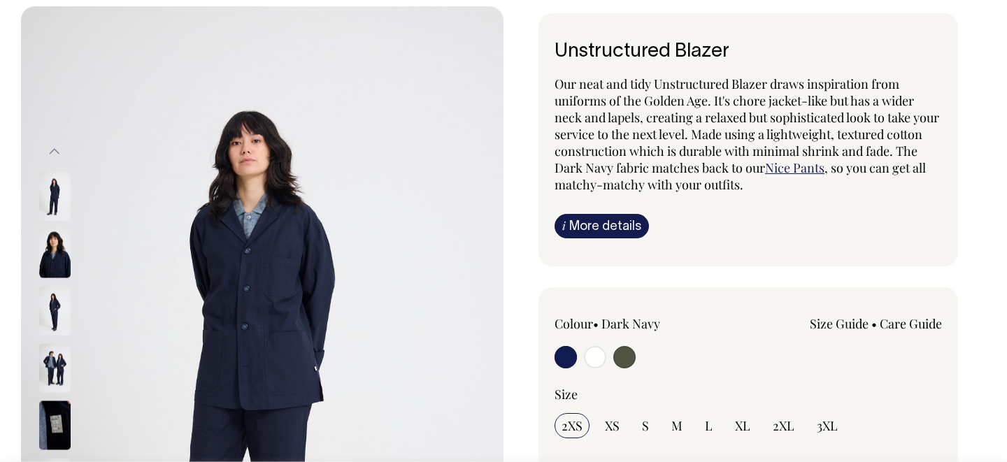
click at [595, 364] on input "radio" at bounding box center [595, 357] width 22 height 22
radio input "true"
radio input "false"
radio input "true"
select select "Off-White"
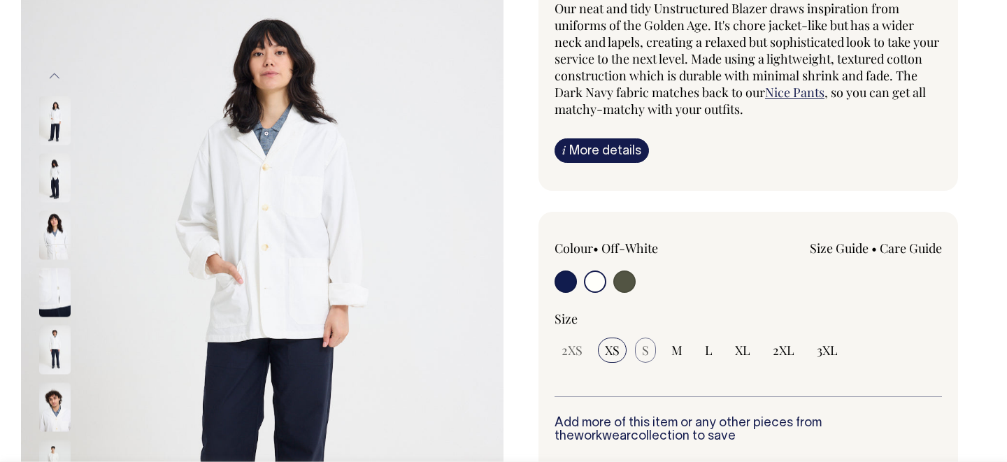
scroll to position [143, 0]
click at [647, 351] on span "S" at bounding box center [645, 349] width 7 height 17
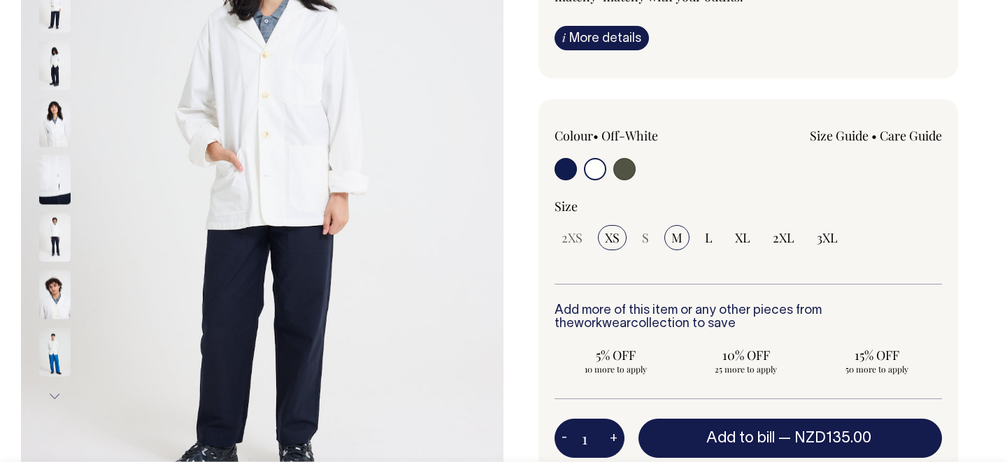
scroll to position [256, 0]
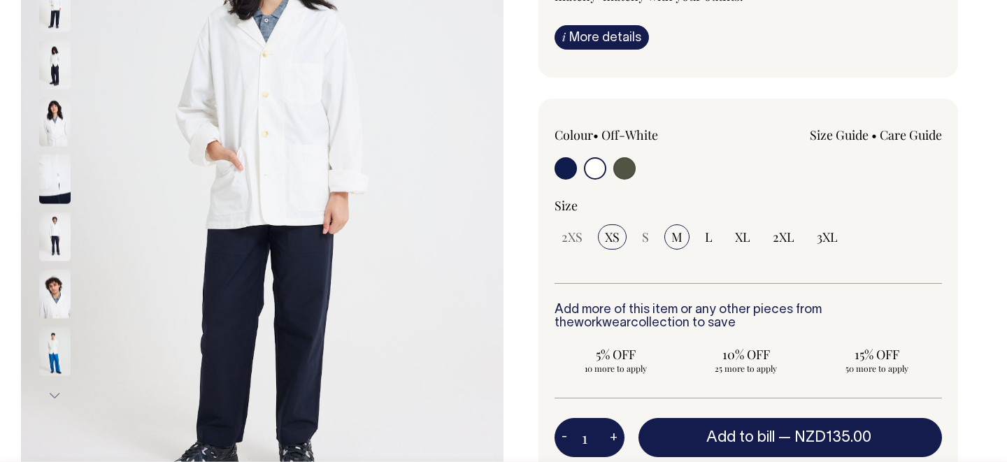
click at [684, 241] on input "M" at bounding box center [676, 237] width 25 height 25
radio input "true"
select select "M"
click at [616, 241] on span "XS" at bounding box center [612, 237] width 15 height 17
click at [616, 241] on input "XS" at bounding box center [612, 237] width 29 height 25
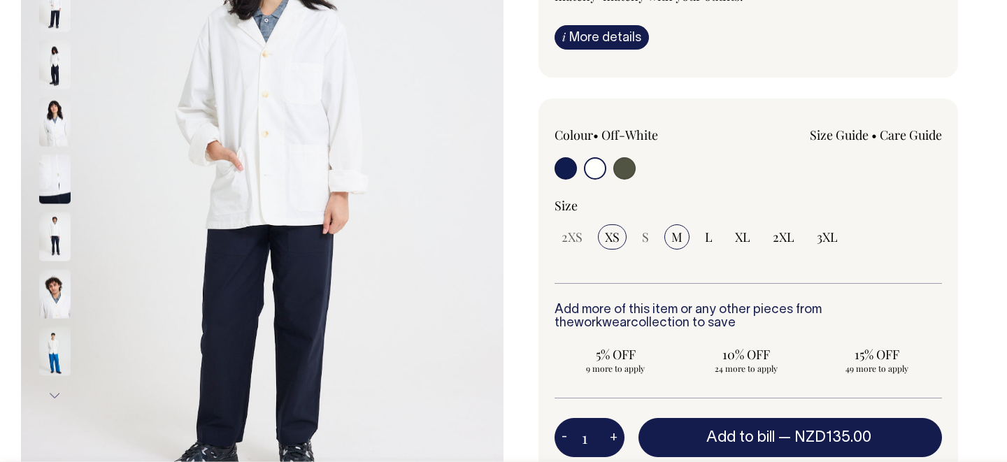
radio input "true"
select select "XS"
click at [671, 239] on span "M" at bounding box center [676, 237] width 11 height 17
click at [671, 239] on input "M" at bounding box center [676, 237] width 25 height 25
radio input "true"
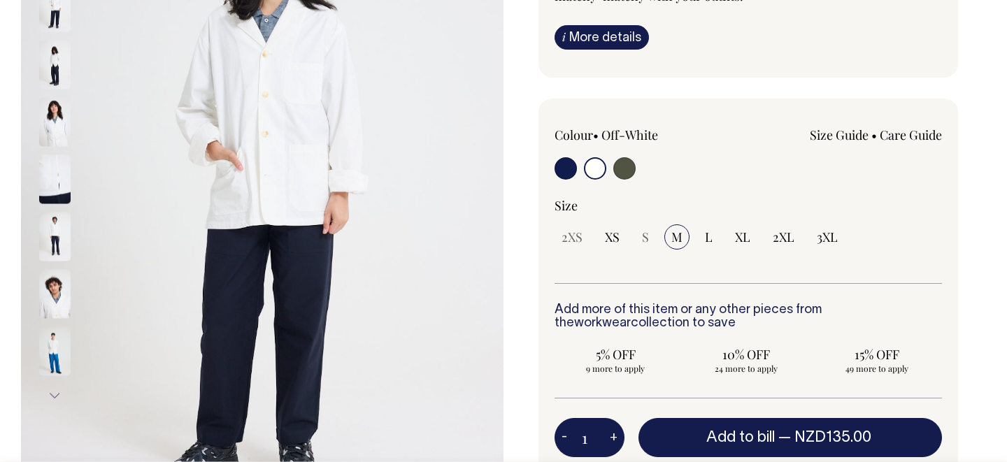
select select "M"
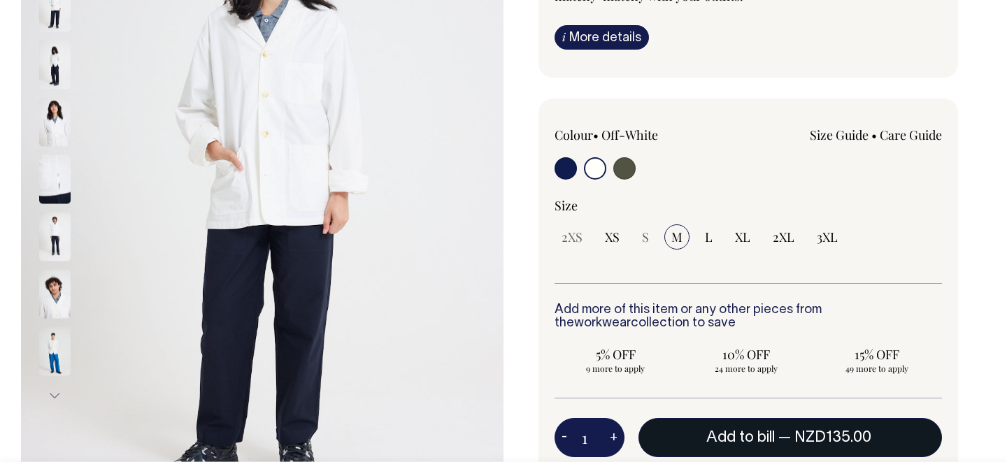
click at [688, 440] on button "Add to bill — NZD135.00" at bounding box center [791, 437] width 304 height 39
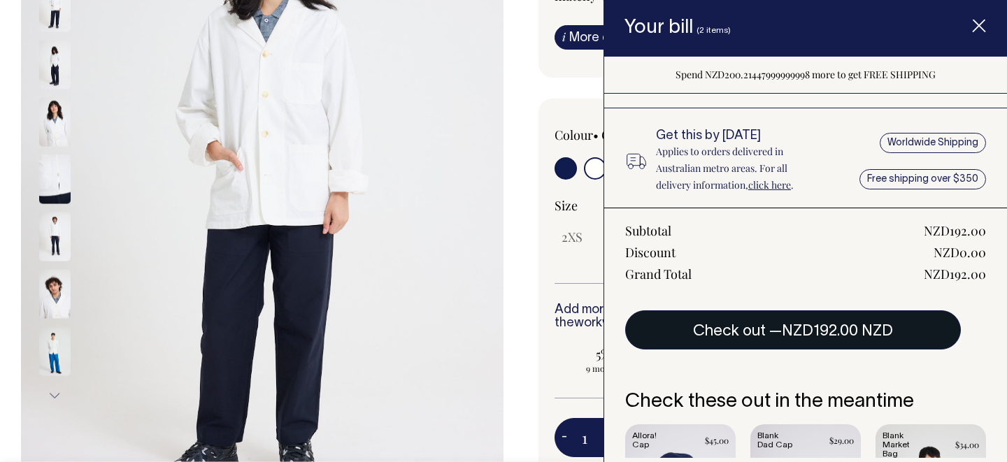
scroll to position [36, 0]
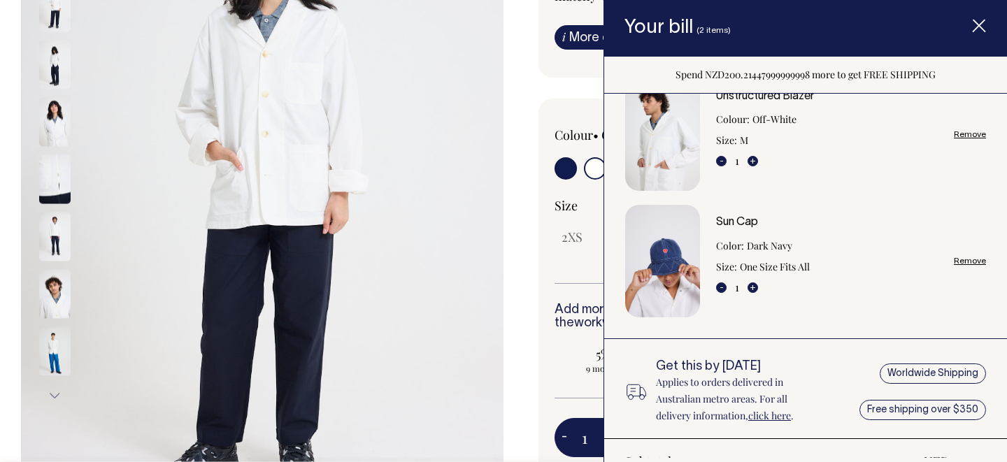
click at [982, 134] on link "Remove" at bounding box center [970, 134] width 32 height 9
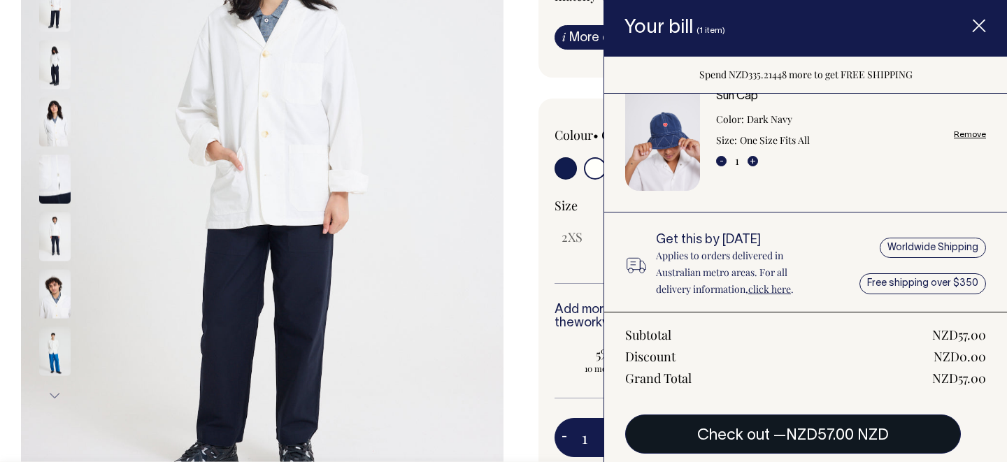
click at [779, 433] on button "Check out — NZD57.00 NZD" at bounding box center [793, 434] width 336 height 39
